Goal: Task Accomplishment & Management: Manage account settings

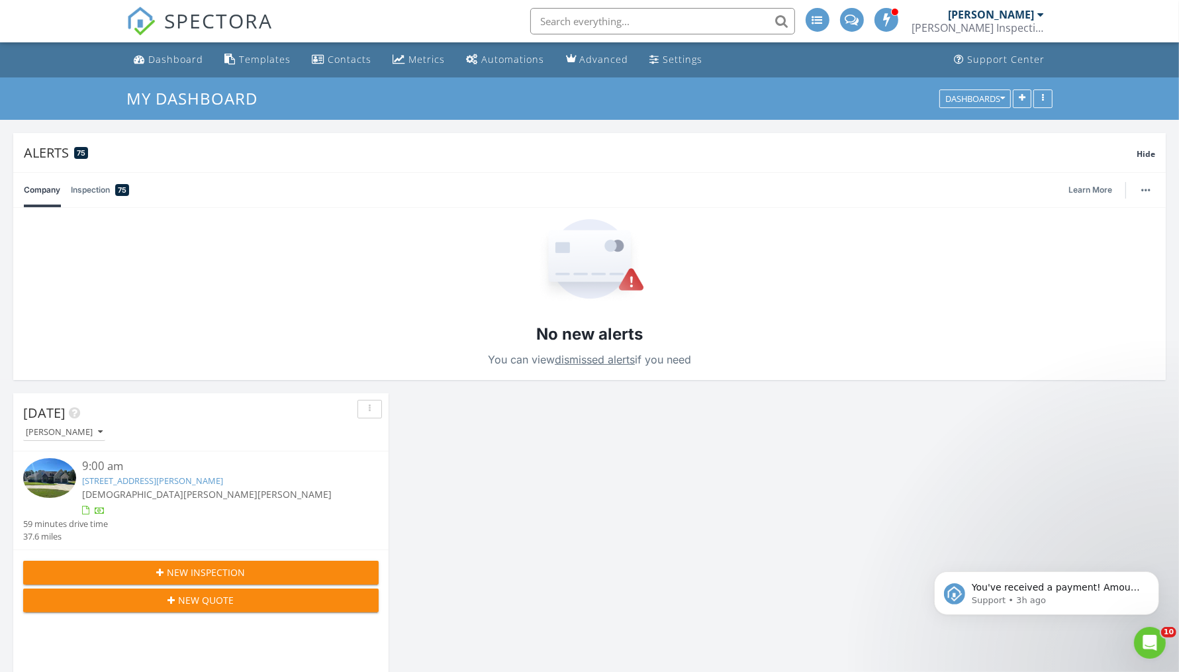
scroll to position [3414, 1204]
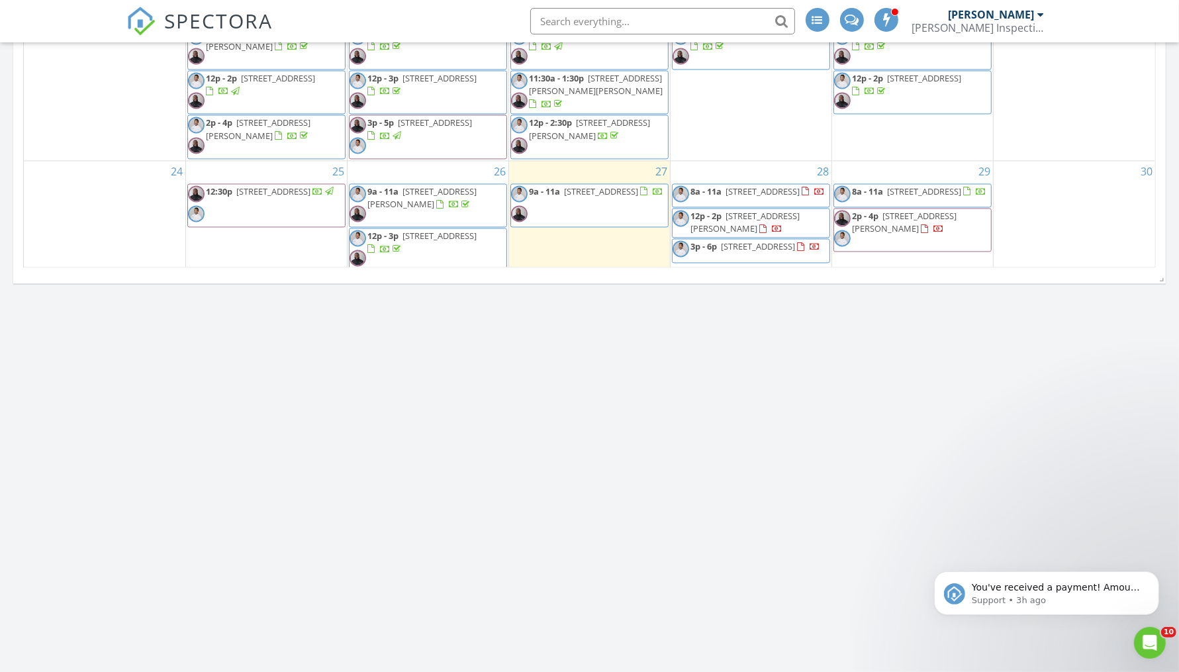
scroll to position [2443, 0]
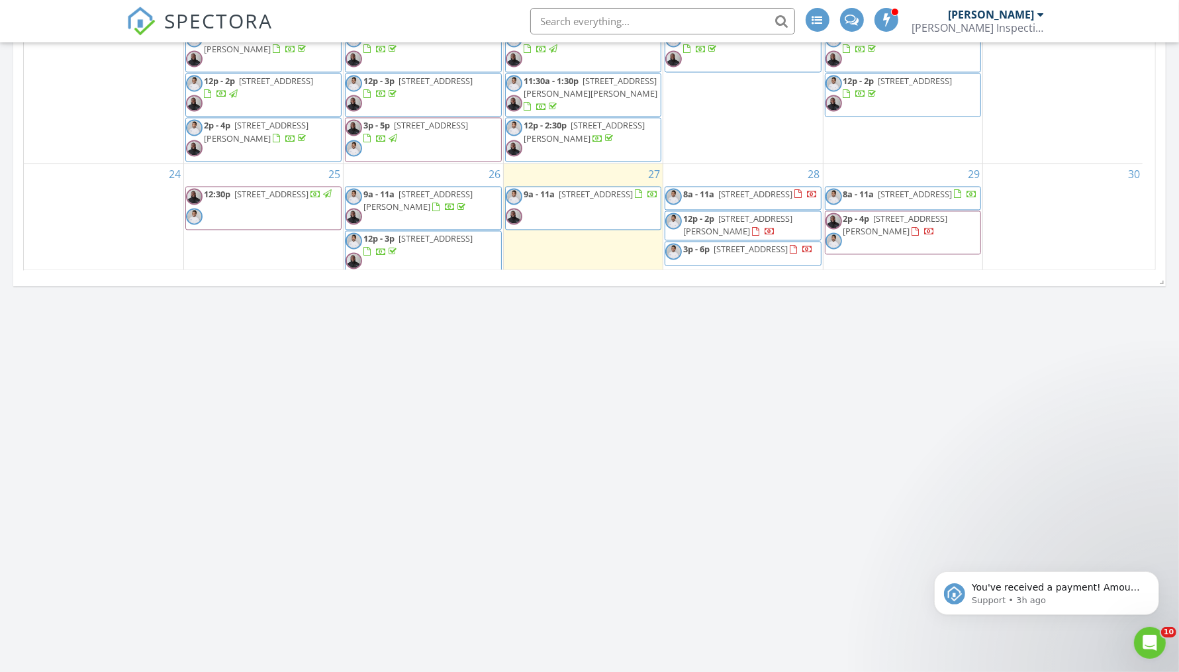
click at [745, 243] on span "[STREET_ADDRESS]" at bounding box center [750, 249] width 74 height 12
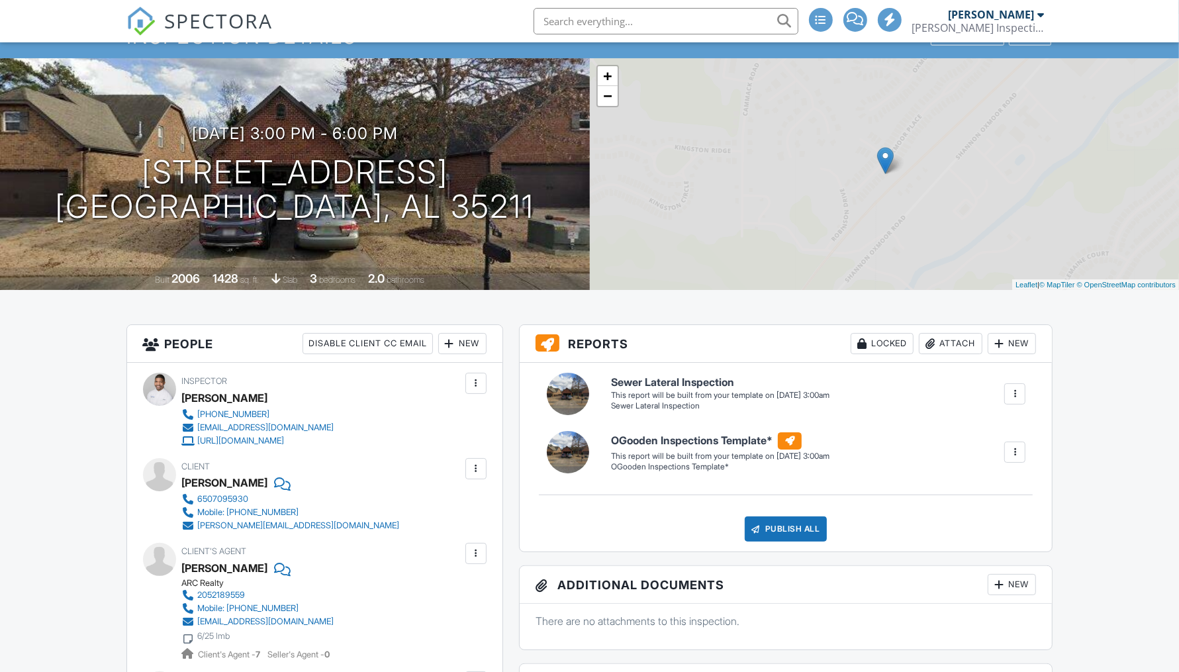
click at [479, 465] on div at bounding box center [475, 468] width 13 height 13
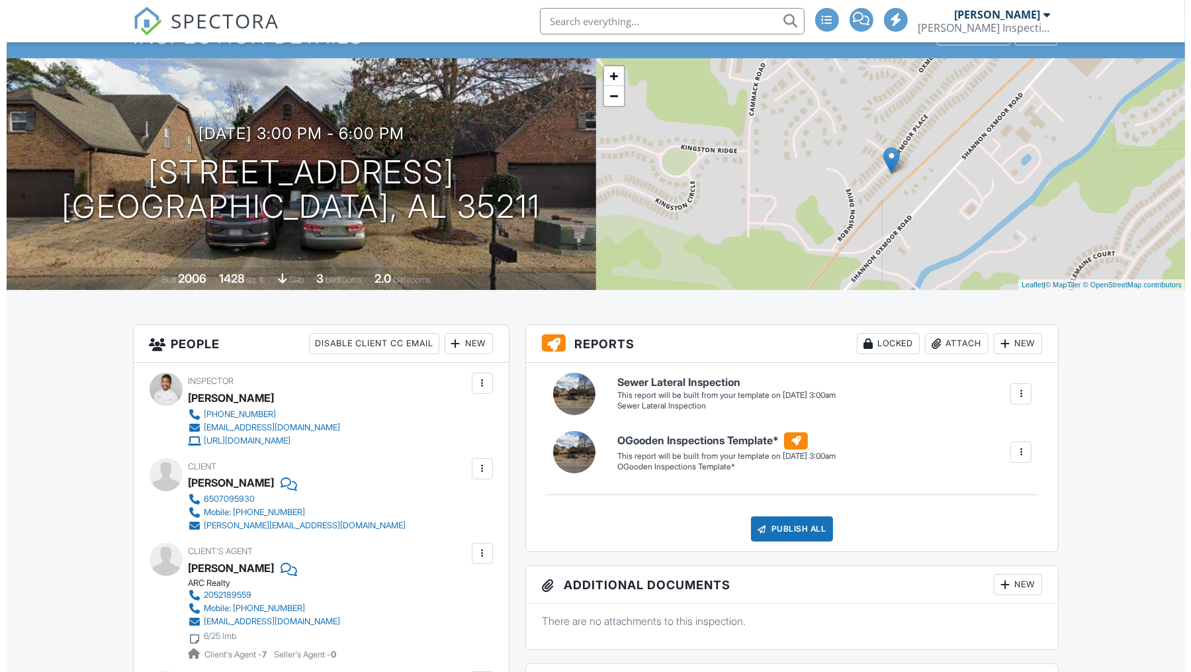
scroll to position [0, 0]
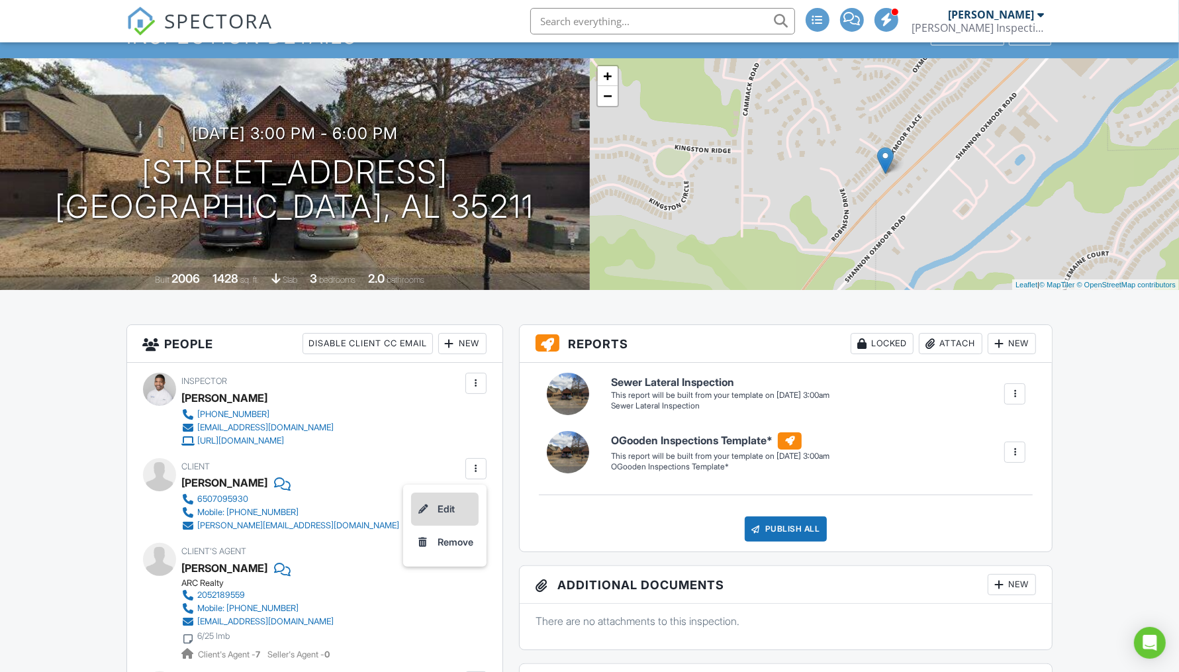
click at [459, 506] on li "Edit" at bounding box center [444, 508] width 67 height 33
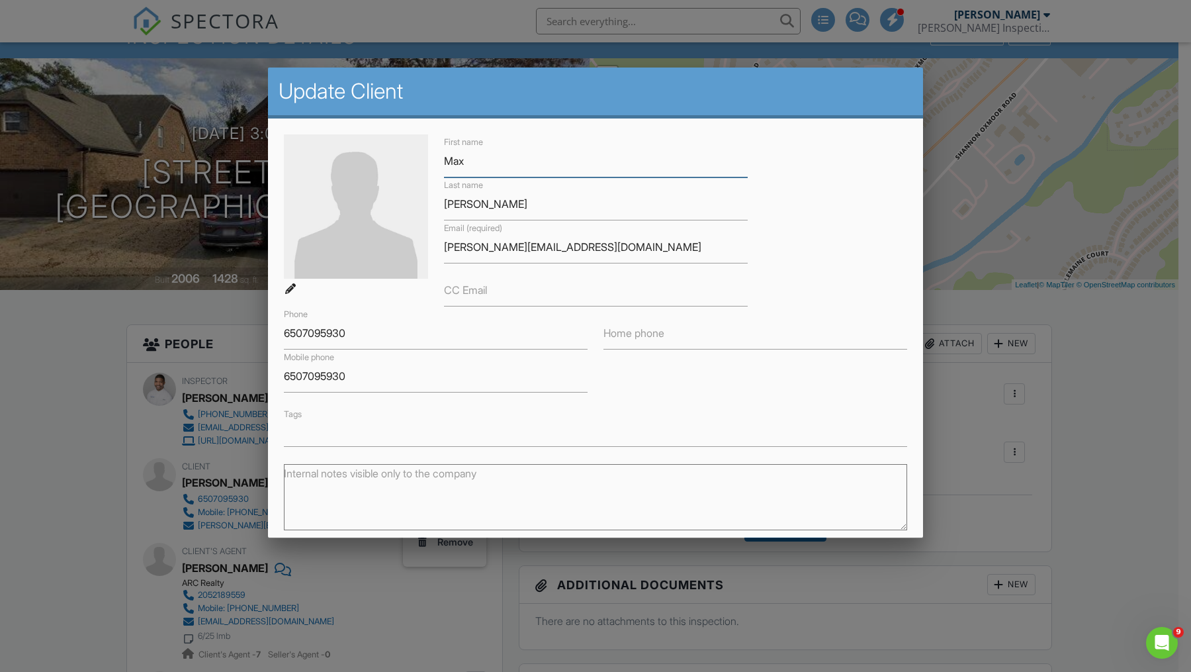
click at [476, 171] on input "Max" at bounding box center [596, 161] width 304 height 32
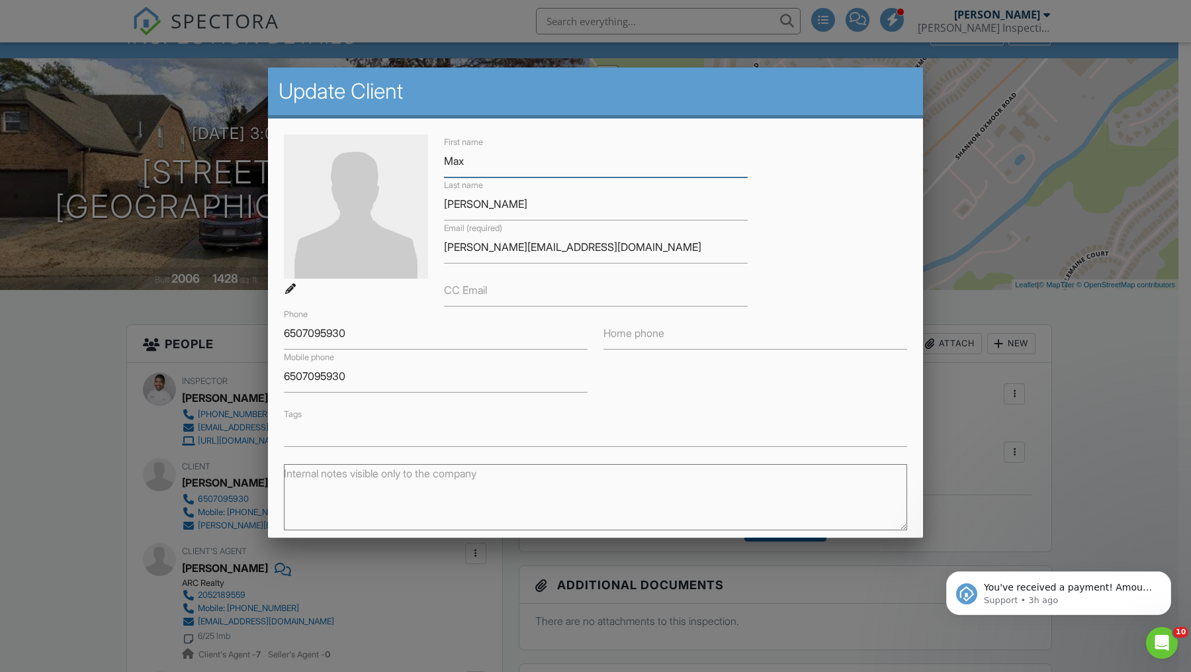
drag, startPoint x: 477, startPoint y: 166, endPoint x: 424, endPoint y: 163, distance: 53.7
click at [424, 163] on div "First name Max Last name Castro Email (required) maximiliano.acl@gmail.com CC E…" at bounding box center [595, 290] width 639 height 312
paste input "imiliano"
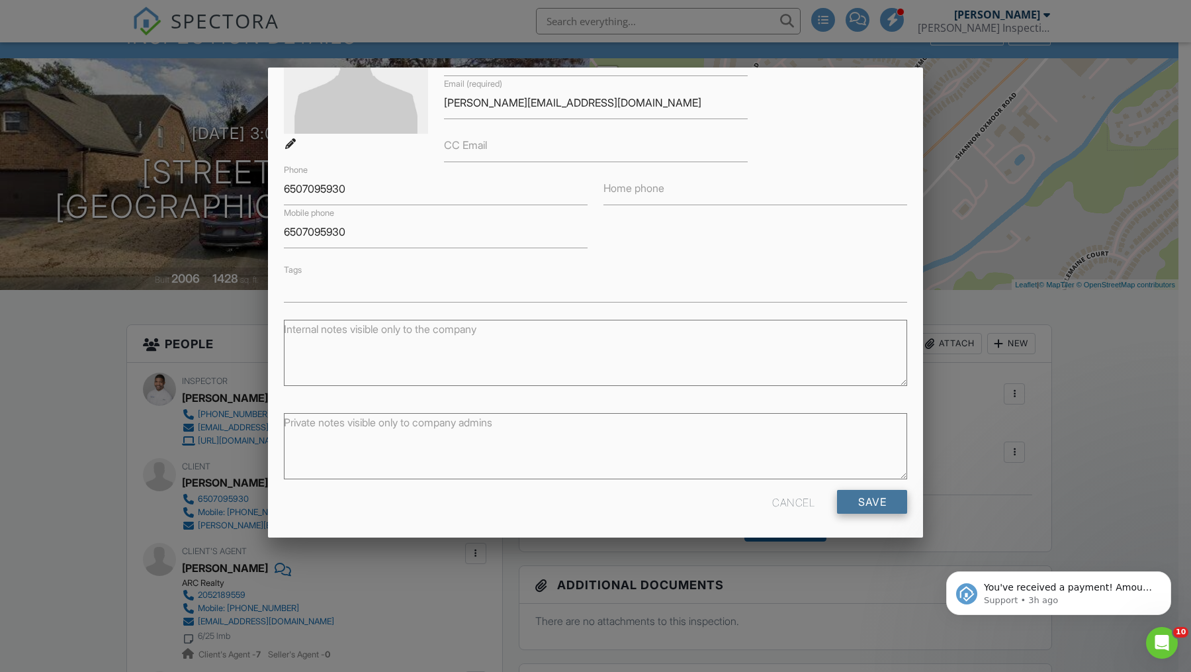
type input "Maximiliano"
click at [848, 498] on input "Save" at bounding box center [872, 502] width 70 height 24
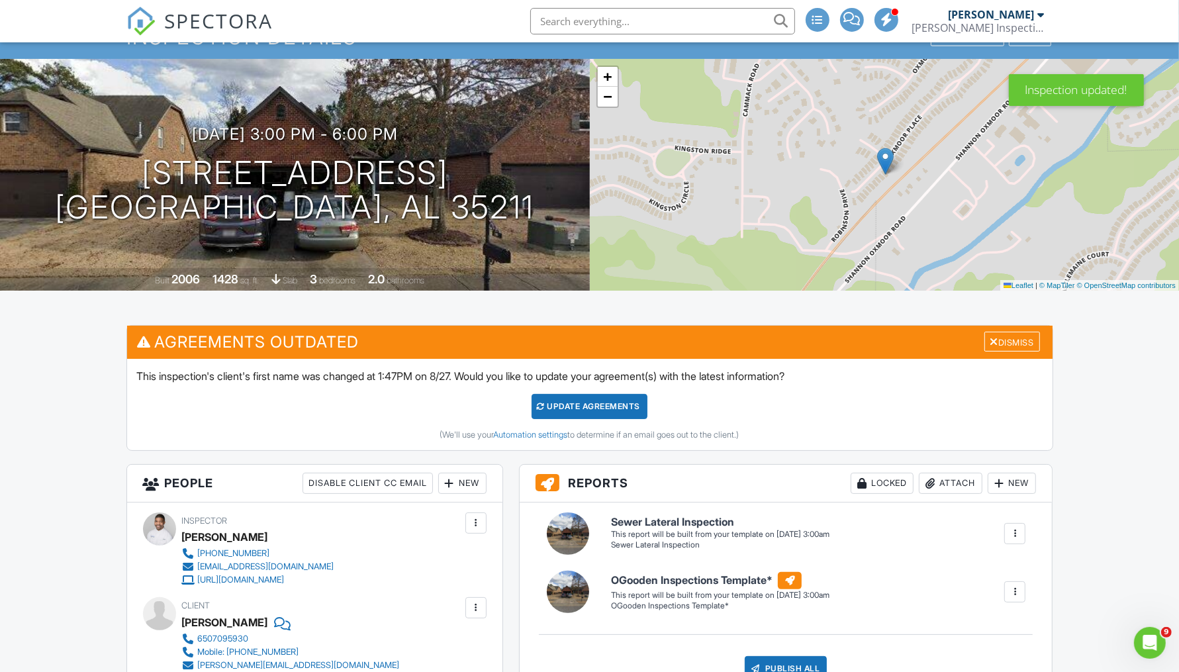
click at [604, 411] on div "Update Agreements" at bounding box center [589, 406] width 116 height 25
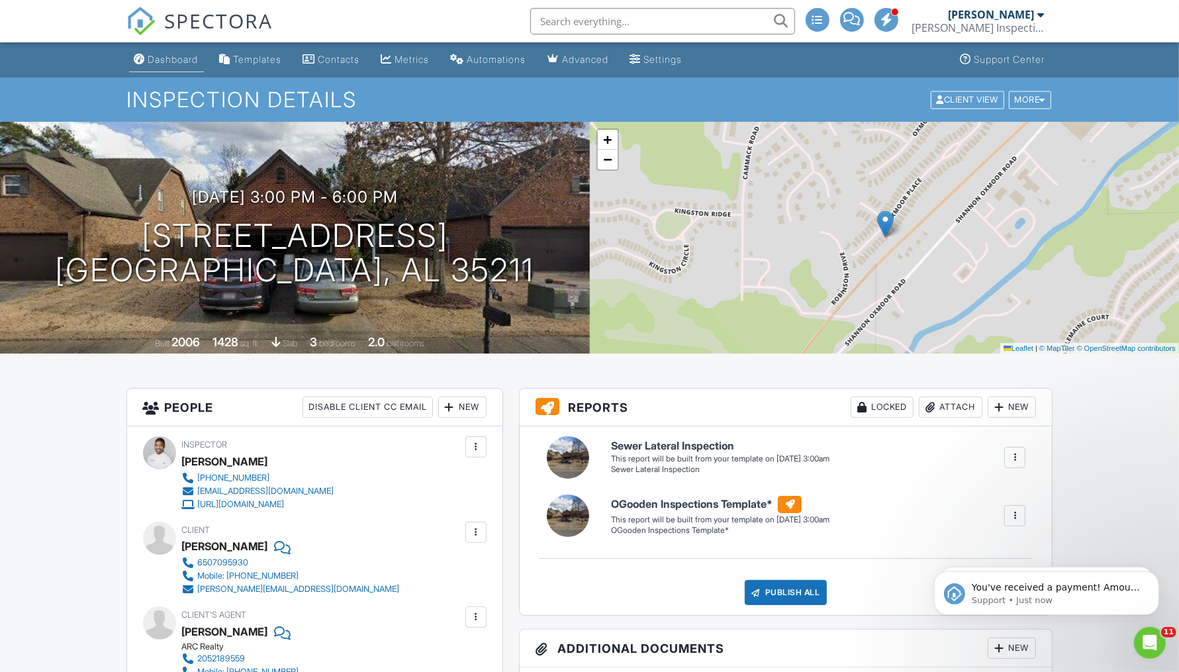
click at [146, 56] on link "Dashboard" at bounding box center [166, 60] width 75 height 24
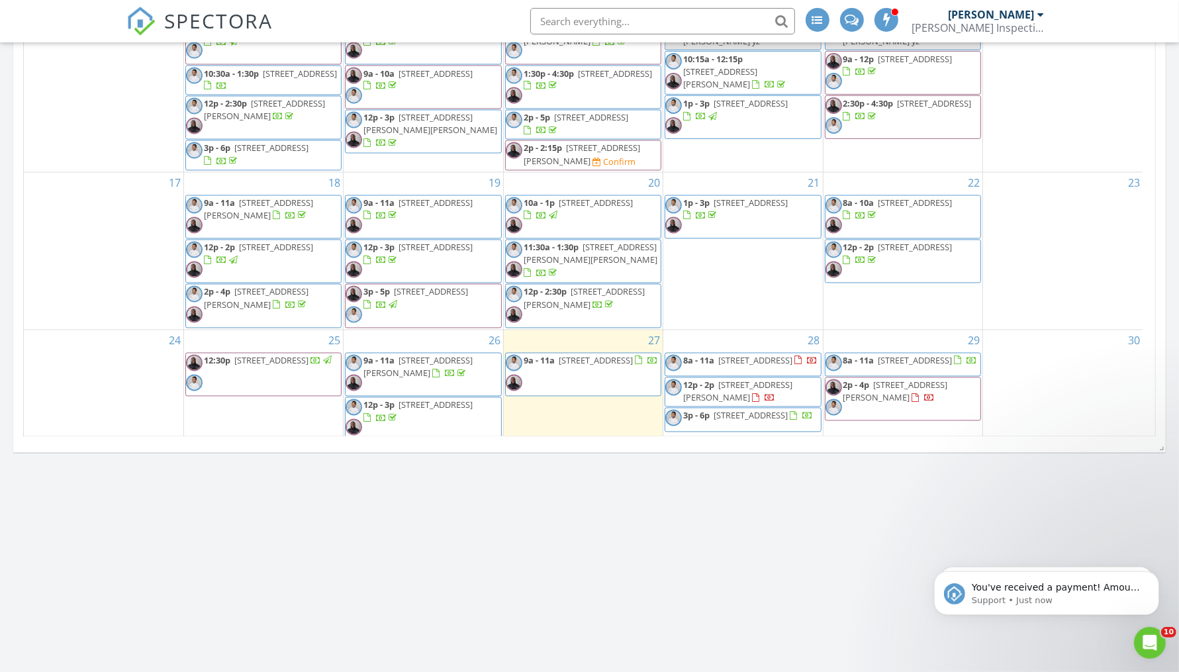
click at [760, 379] on span "[STREET_ADDRESS][PERSON_NAME]" at bounding box center [737, 391] width 109 height 24
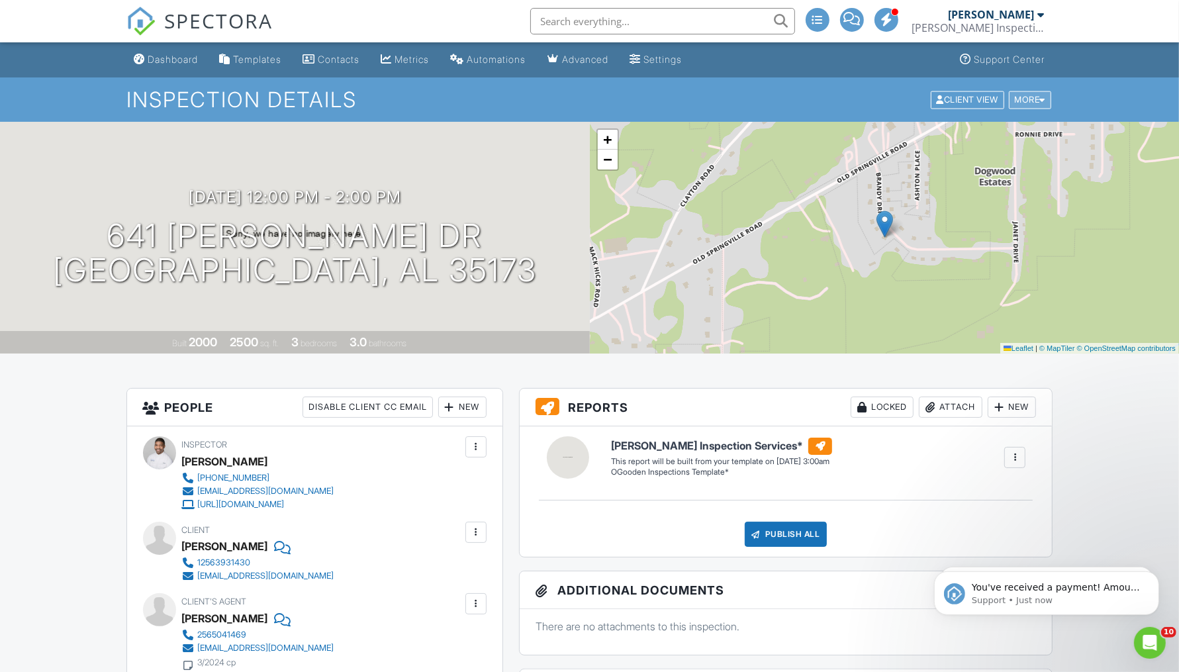
click at [1038, 100] on div "More" at bounding box center [1029, 100] width 43 height 18
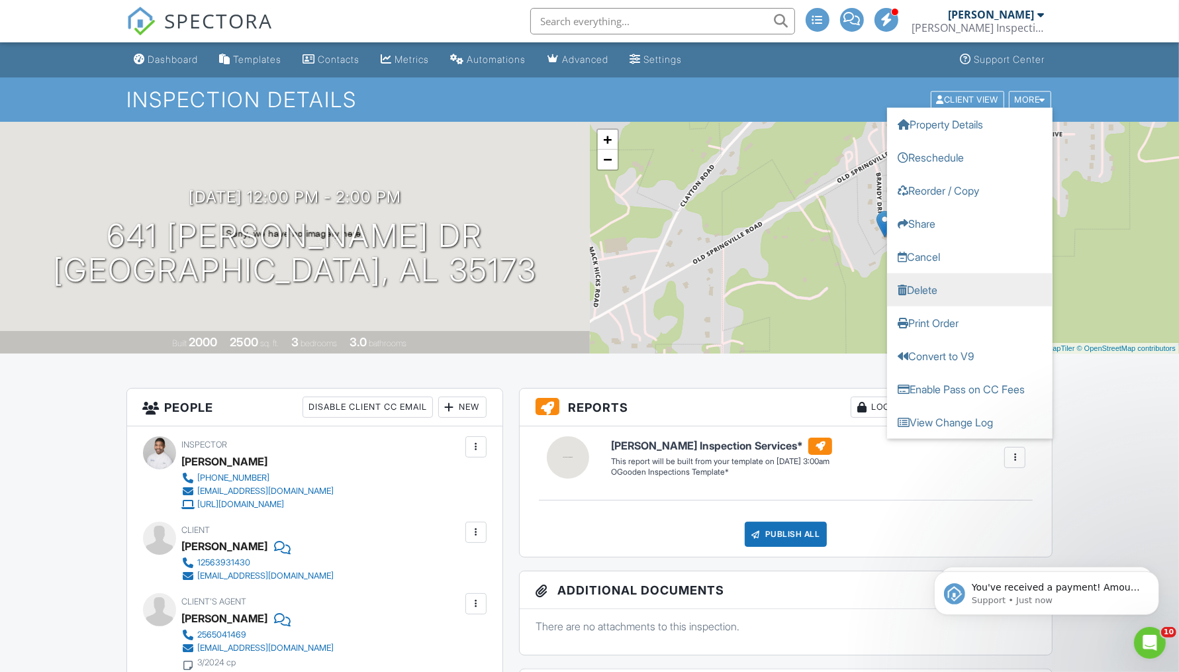
click at [977, 290] on link "Delete" at bounding box center [969, 289] width 165 height 33
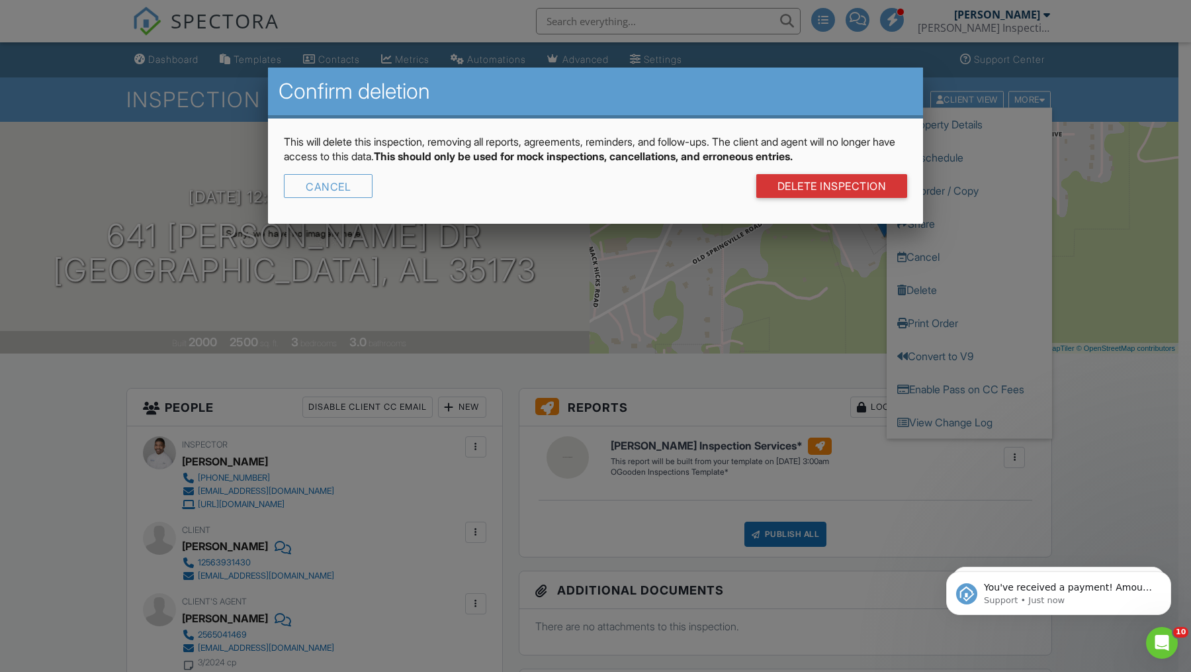
click at [1121, 317] on div at bounding box center [595, 354] width 1191 height 840
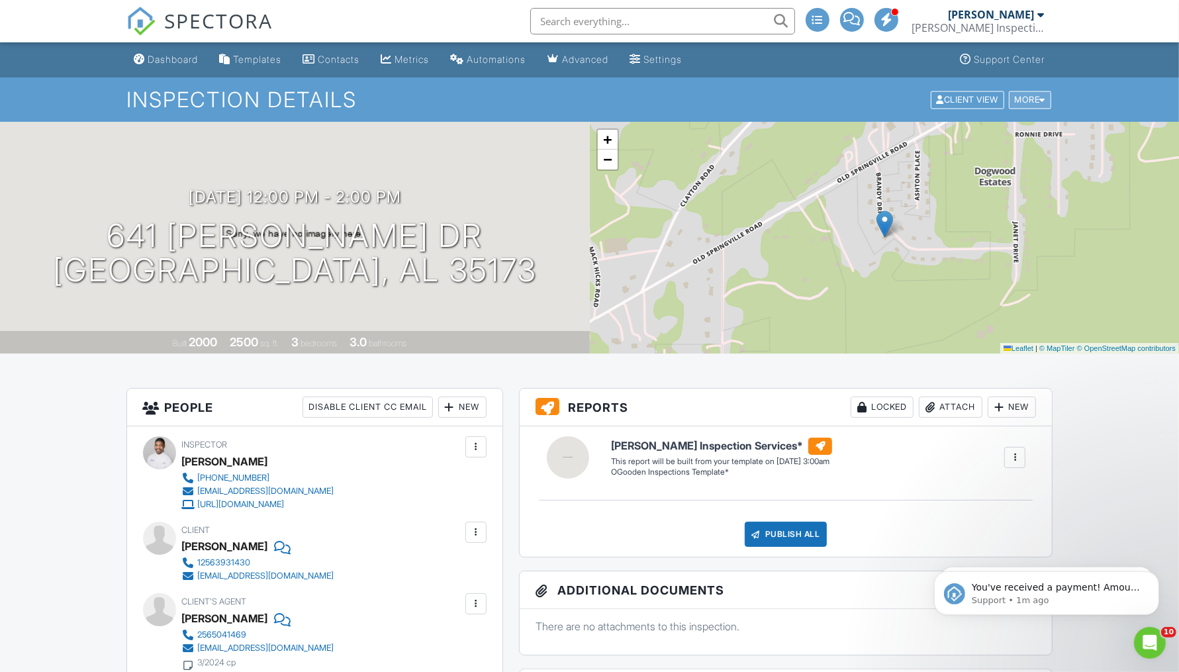
click at [1041, 108] on div "More" at bounding box center [1029, 100] width 43 height 18
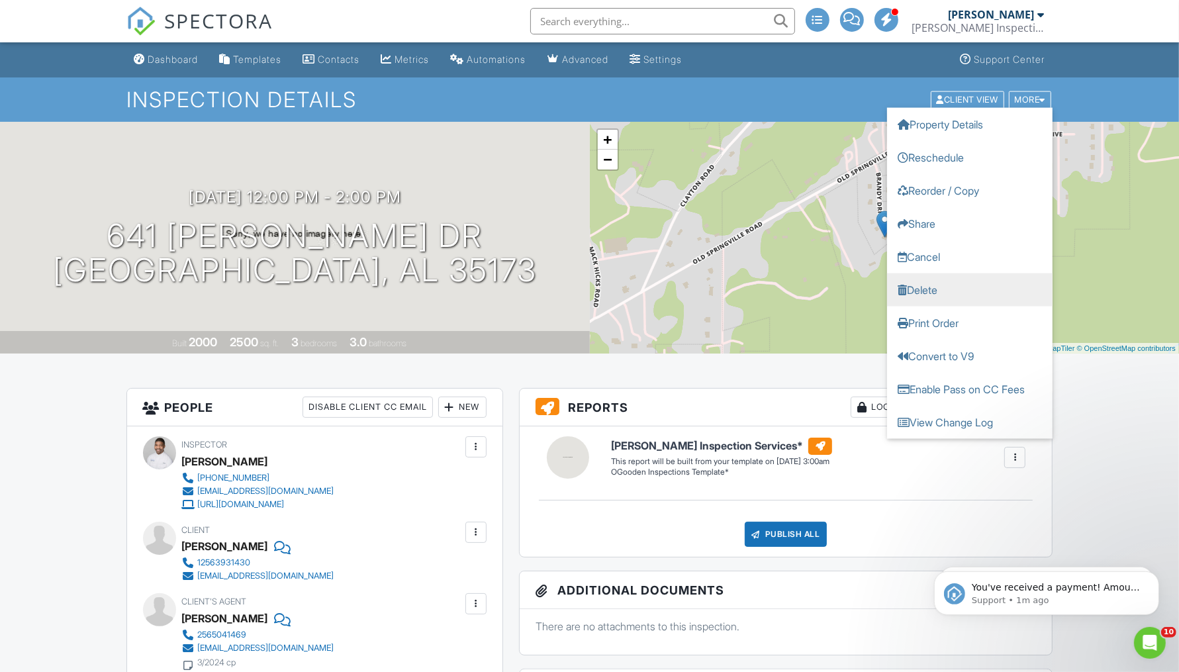
click at [959, 297] on link "Delete" at bounding box center [969, 289] width 165 height 33
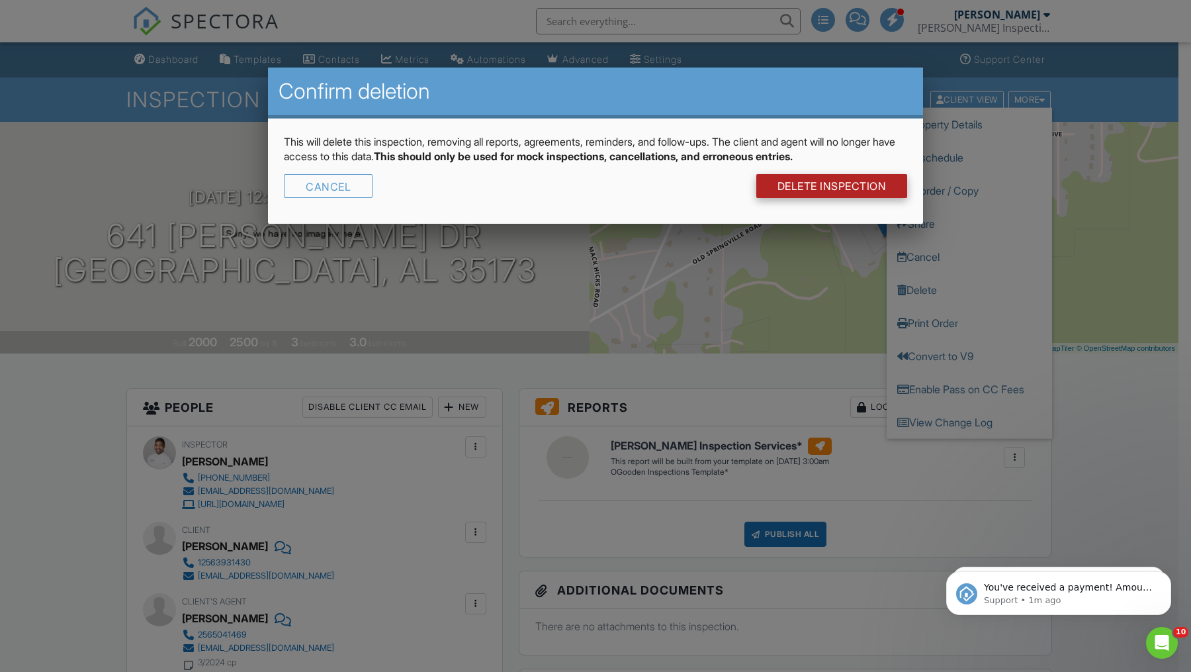
click at [829, 189] on link "DELETE Inspection" at bounding box center [832, 186] width 152 height 24
